Goal: Transaction & Acquisition: Purchase product/service

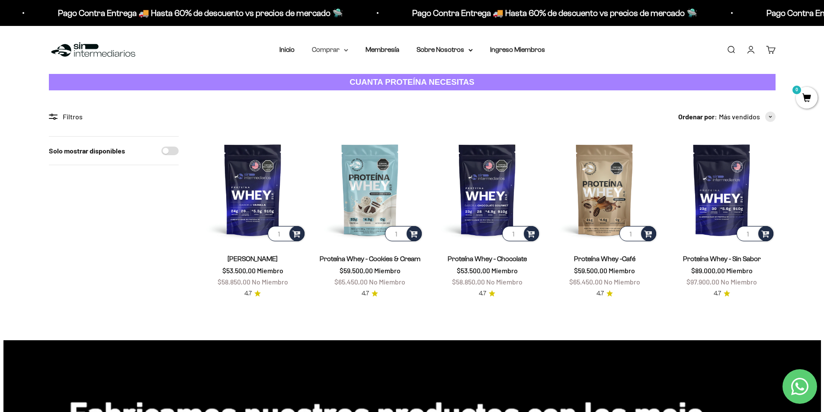
click at [343, 50] on summary "Comprar" at bounding box center [330, 49] width 36 height 11
click at [345, 71] on div "Proteínas Ver Todos Whey Iso Vegan" at bounding box center [353, 101] width 96 height 77
click at [345, 77] on span "Proteínas" at bounding box center [331, 77] width 29 height 7
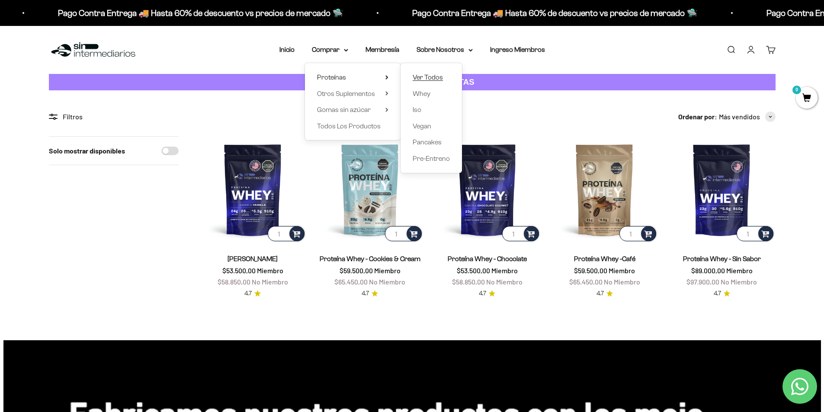
click at [423, 78] on span "Ver Todos" at bounding box center [428, 77] width 30 height 7
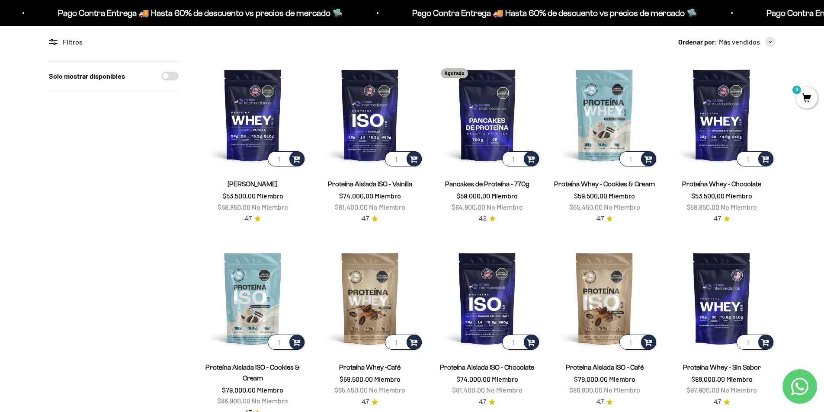
scroll to position [130, 0]
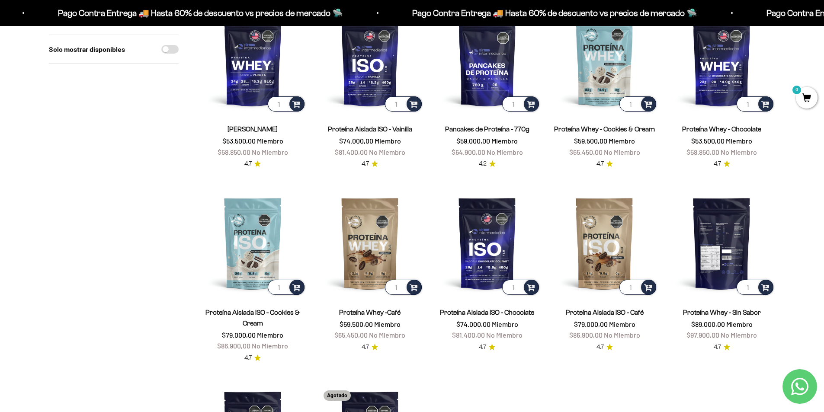
click at [726, 248] on img at bounding box center [721, 243] width 107 height 107
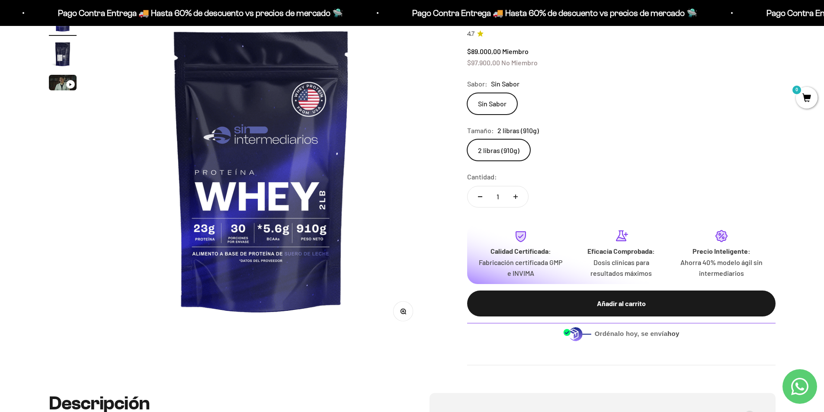
scroll to position [43, 0]
